Goal: Information Seeking & Learning: Learn about a topic

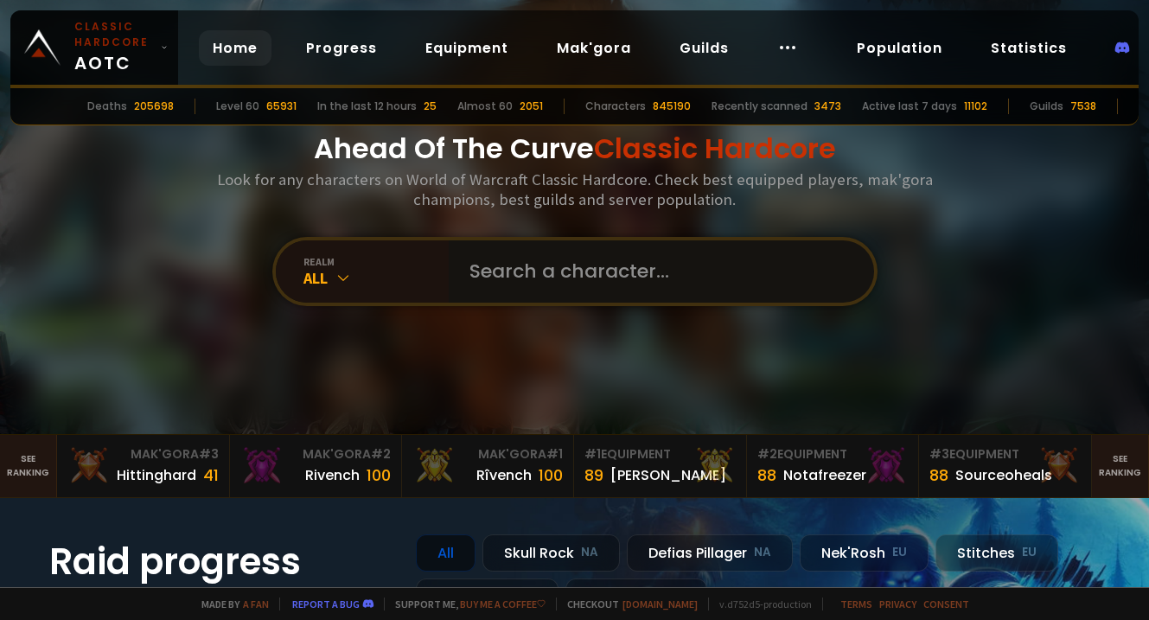
click at [532, 290] on input "text" at bounding box center [656, 271] width 394 height 62
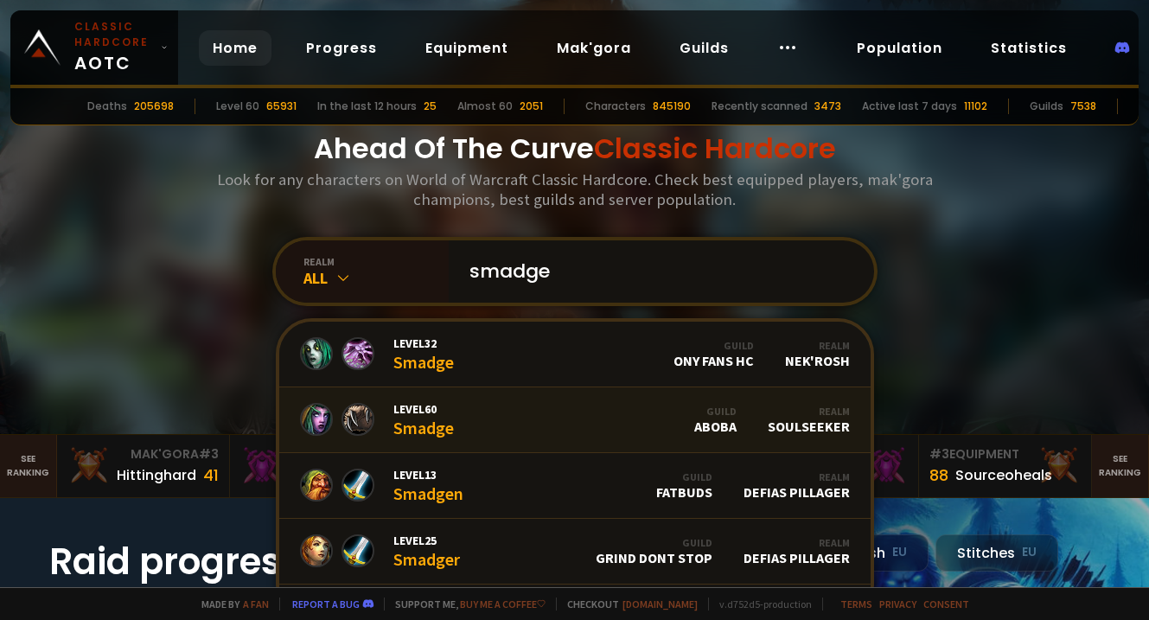
type input "smadge"
click at [458, 416] on link "Level 60 Smadge Guild ABOBA Realm Soulseeker" at bounding box center [574, 420] width 591 height 66
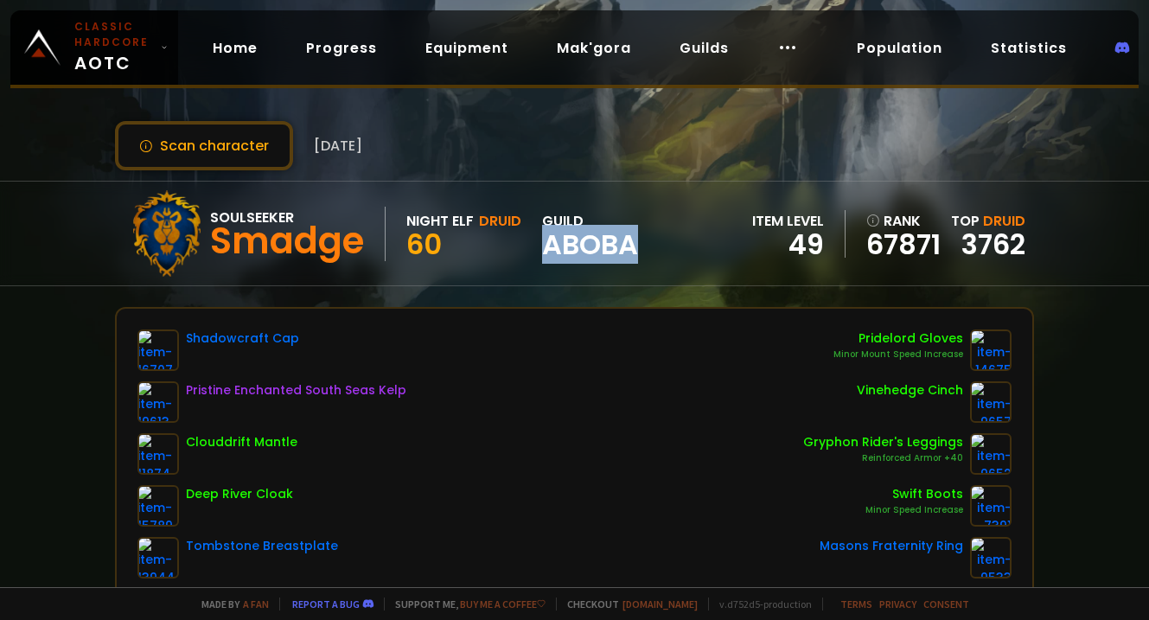
drag, startPoint x: 560, startPoint y: 246, endPoint x: 640, endPoint y: 243, distance: 80.4
click at [640, 243] on div "Soulseeker Smadge Night Elf Druid 60 guild ABOBA item level 49 rank 67871 Top D…" at bounding box center [574, 233] width 919 height 104
copy span "ABOBA"
click at [698, 58] on link "Guilds" at bounding box center [703, 47] width 77 height 35
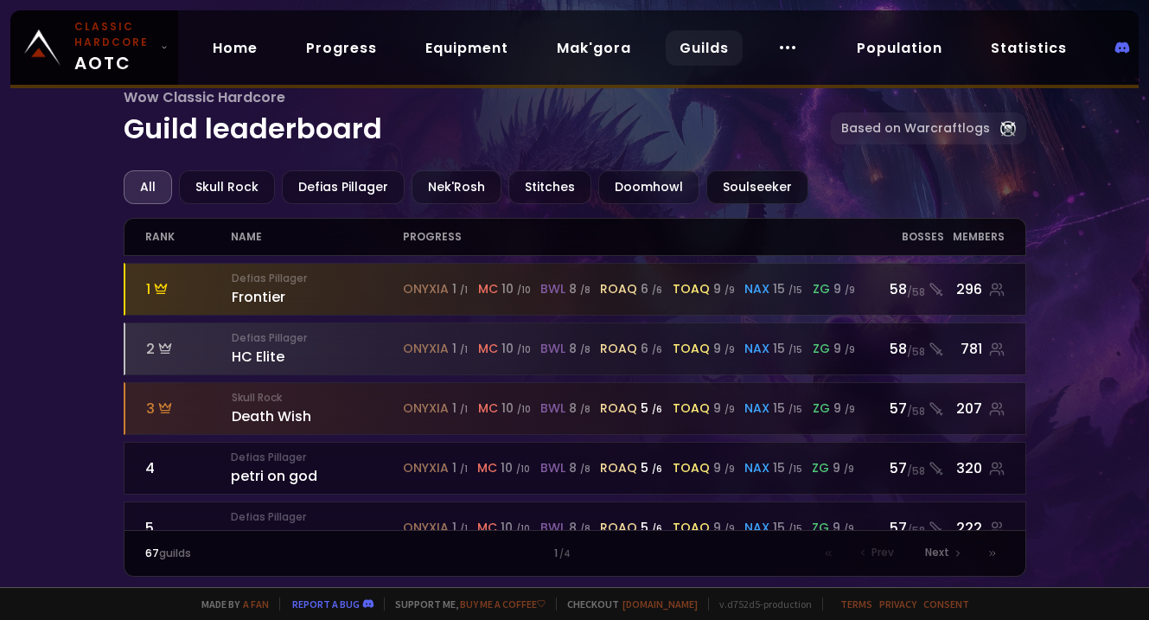
click at [739, 191] on div "Soulseeker" at bounding box center [757, 187] width 102 height 34
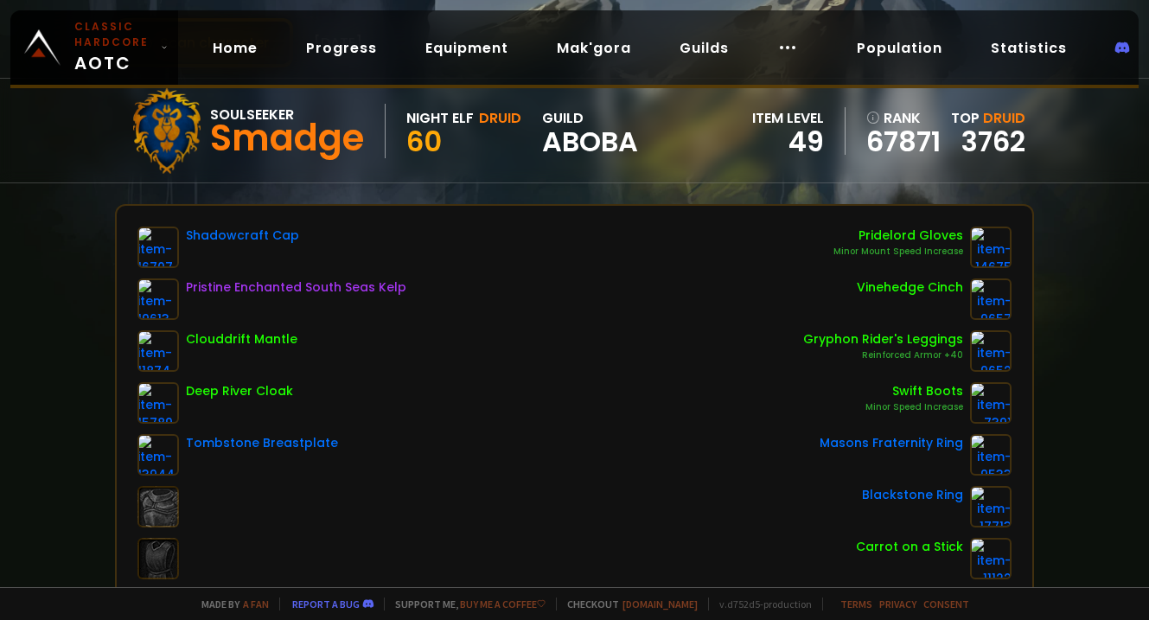
scroll to position [71, 0]
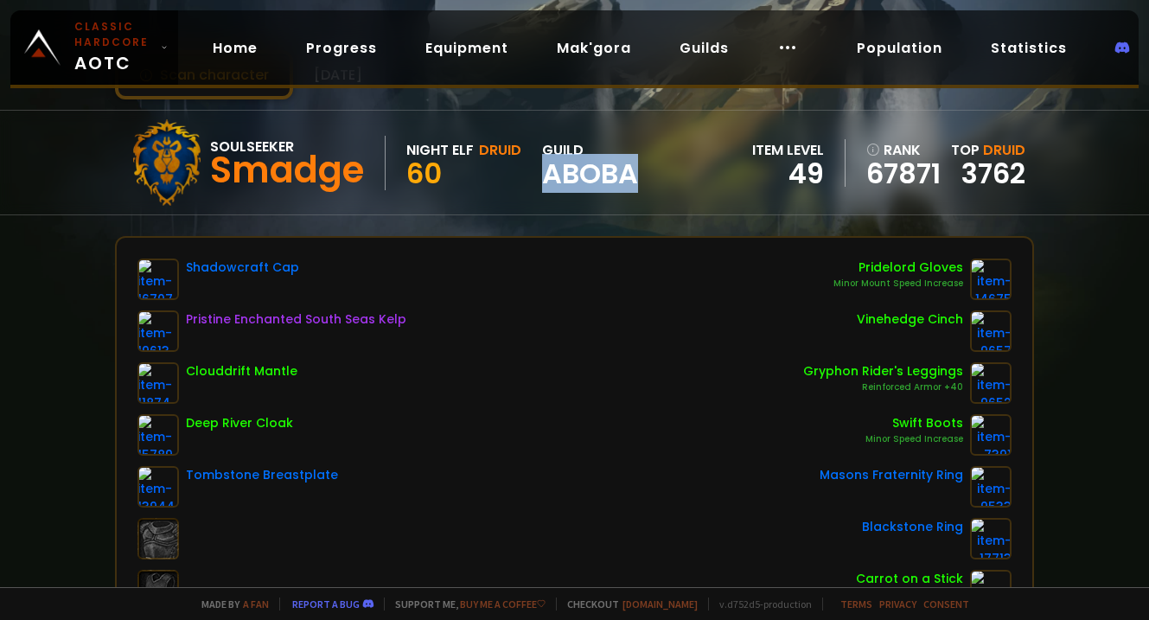
drag, startPoint x: 548, startPoint y: 176, endPoint x: 671, endPoint y: 187, distance: 123.2
click at [671, 187] on div "Soulseeker Smadge Night Elf Druid 60 guild ABOBA item level 49 rank 67871 Top D…" at bounding box center [574, 163] width 919 height 104
copy span "ABOBA"
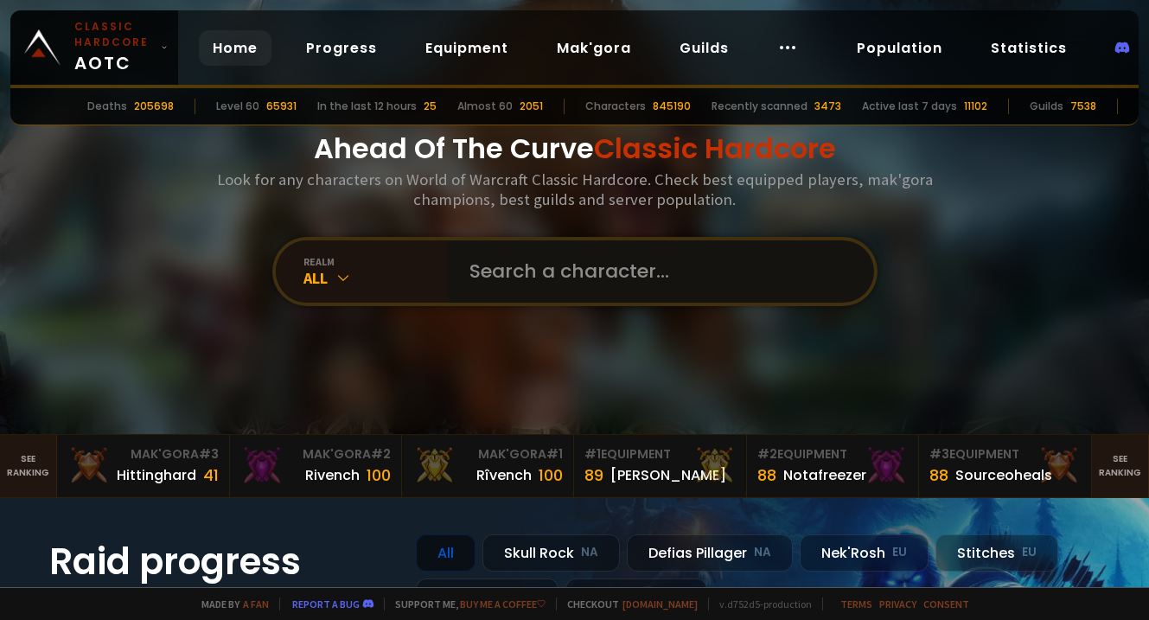
click at [600, 282] on input "text" at bounding box center [656, 271] width 394 height 62
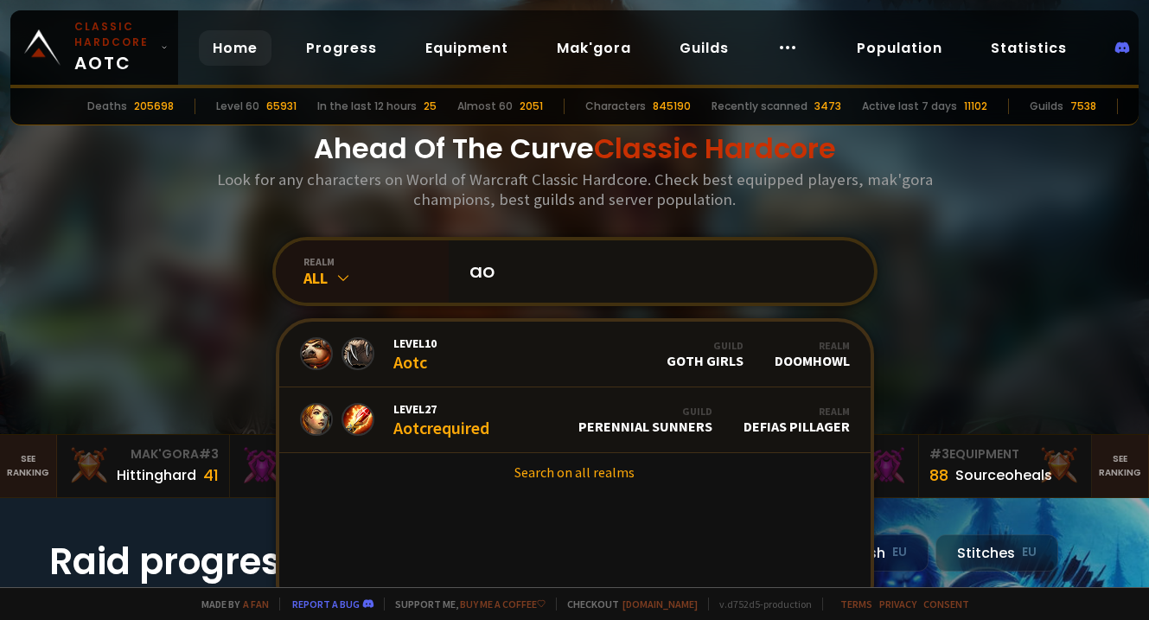
type input "a"
type input "sanchthre"
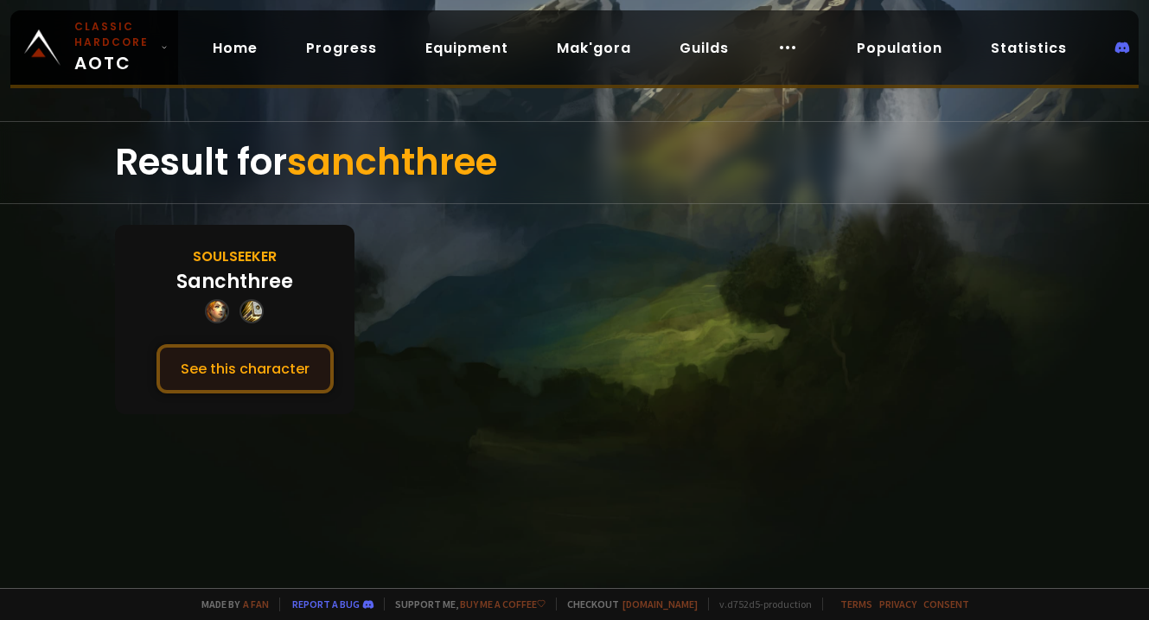
click at [282, 371] on button "See this character" at bounding box center [244, 368] width 177 height 49
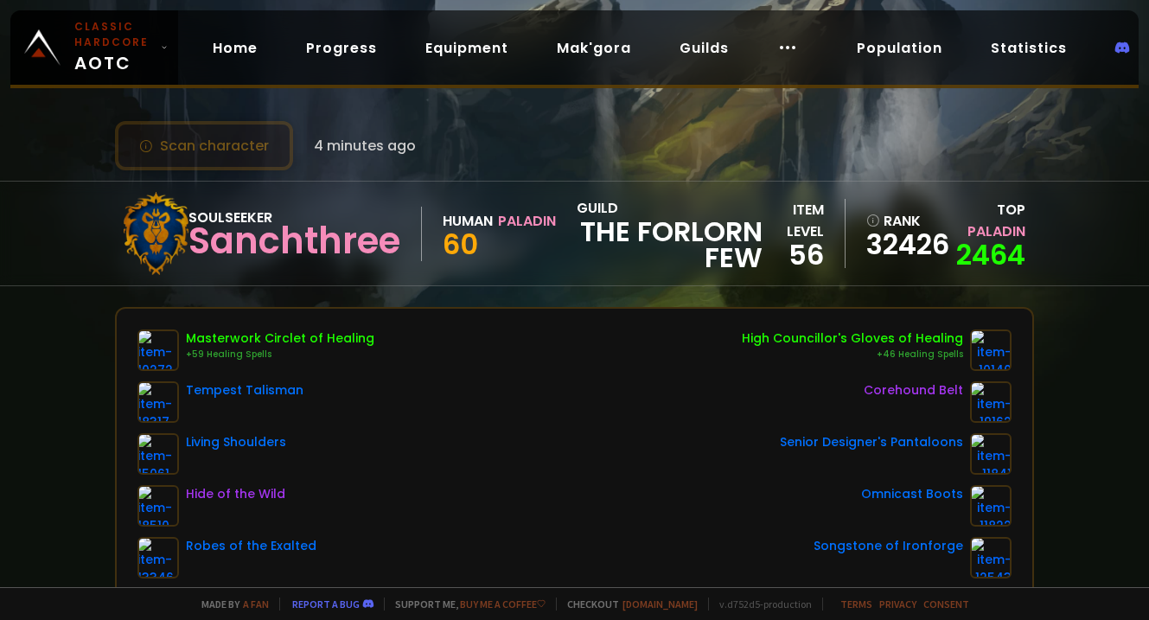
click at [144, 147] on icon at bounding box center [146, 146] width 14 height 14
click at [216, 150] on button "Scan character" at bounding box center [204, 145] width 178 height 49
